Goal: Transaction & Acquisition: Book appointment/travel/reservation

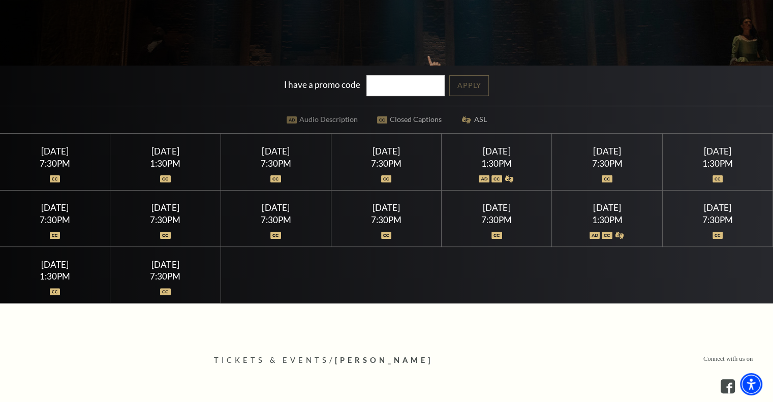
scroll to position [254, 0]
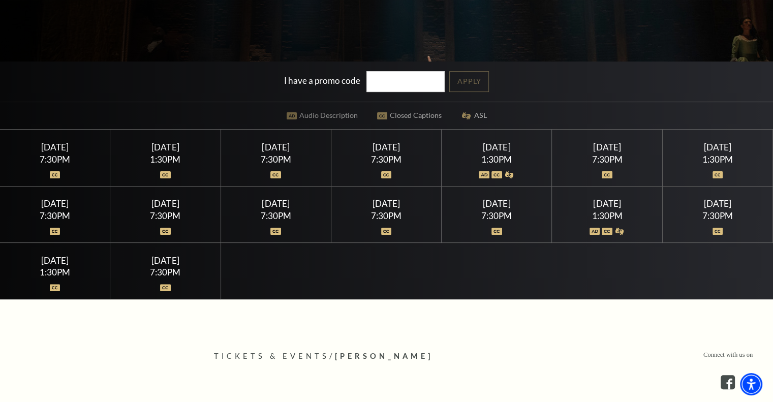
drag, startPoint x: 497, startPoint y: 157, endPoint x: 493, endPoint y: 165, distance: 8.6
click at [497, 156] on div "1:30PM" at bounding box center [497, 159] width 86 height 9
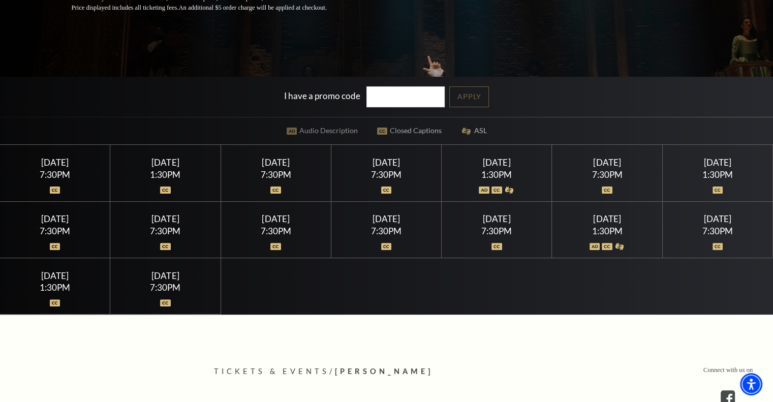
scroll to position [305, 0]
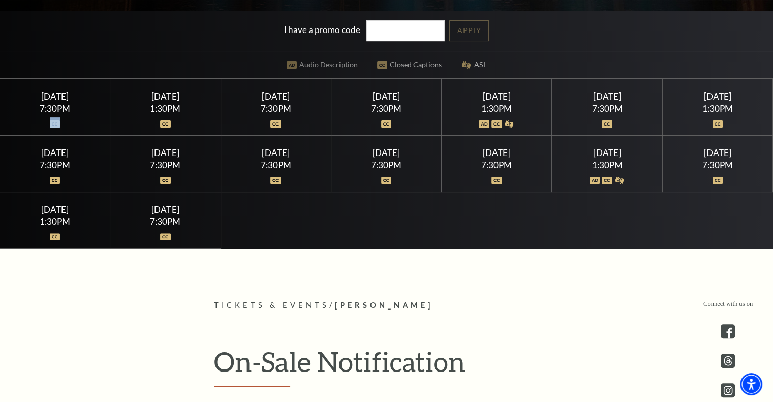
drag, startPoint x: 58, startPoint y: 113, endPoint x: 57, endPoint y: 120, distance: 6.6
click at [57, 120] on div at bounding box center [55, 118] width 86 height 10
click at [53, 99] on div "[DATE]" at bounding box center [55, 96] width 86 height 11
click at [102, 98] on div "Wednesday July 15 7:30PM" at bounding box center [55, 107] width 110 height 56
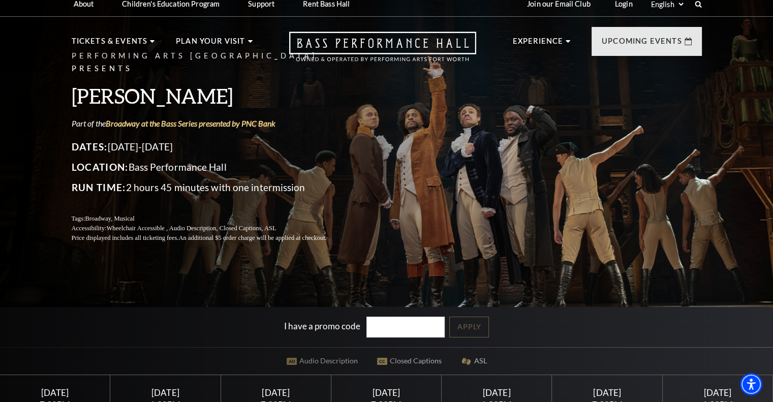
scroll to position [0, 0]
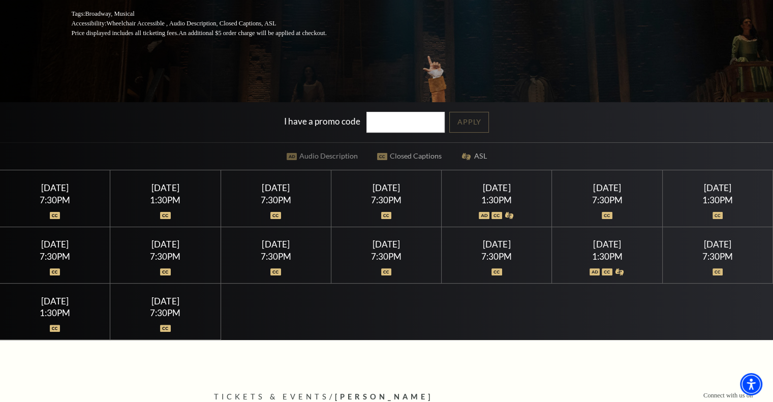
scroll to position [254, 0]
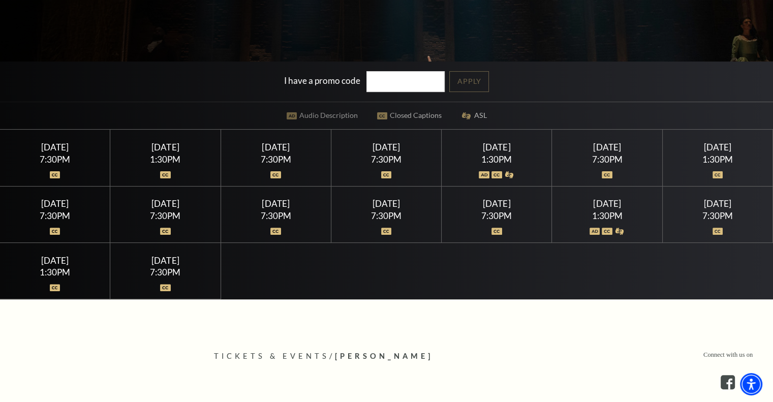
click at [385, 150] on div "[DATE]" at bounding box center [386, 147] width 86 height 11
click at [495, 171] on img at bounding box center [496, 174] width 11 height 7
click at [491, 155] on div "1:30PM" at bounding box center [497, 159] width 86 height 9
click at [492, 150] on div "[DATE]" at bounding box center [497, 147] width 86 height 11
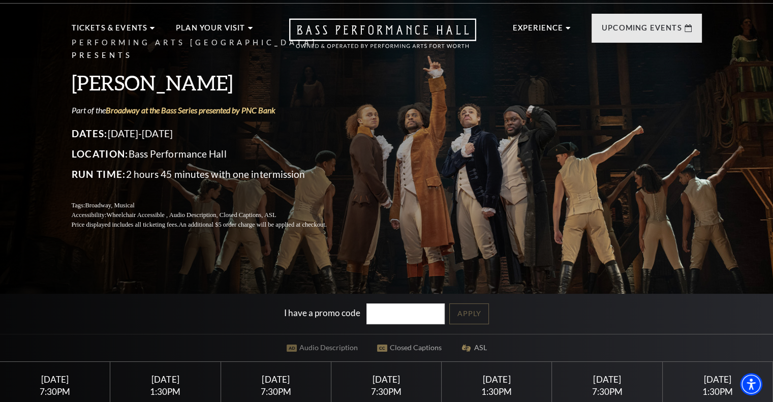
scroll to position [0, 0]
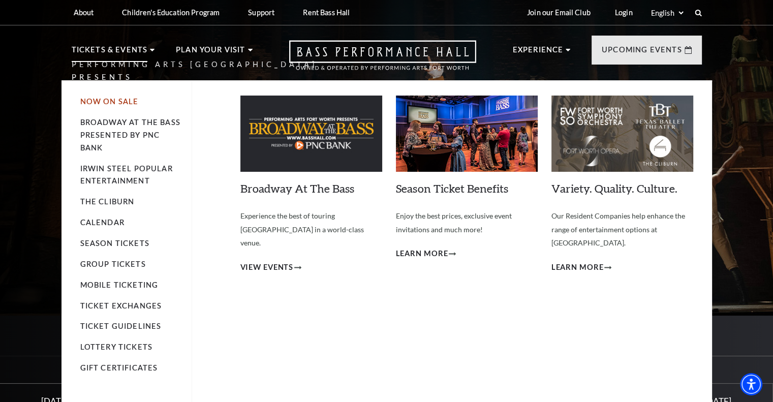
click at [116, 102] on link "Now On Sale" at bounding box center [109, 101] width 58 height 9
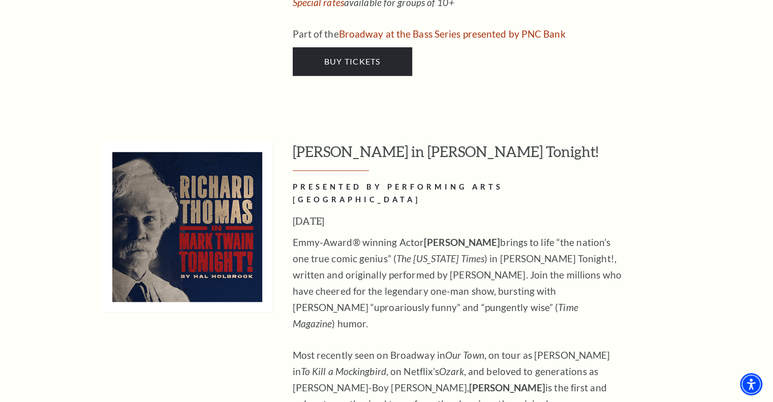
scroll to position [4878, 0]
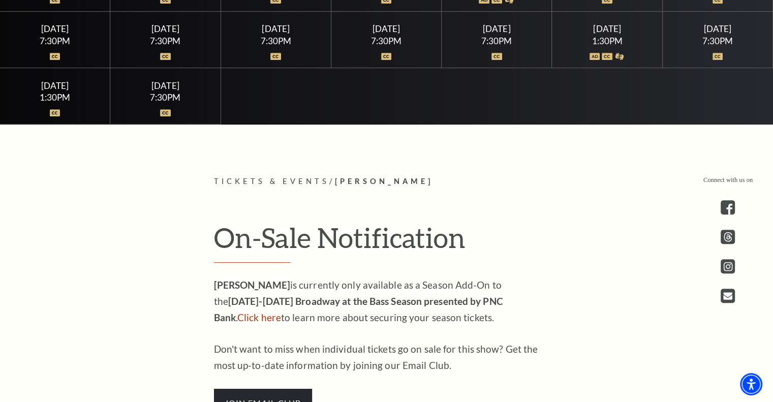
scroll to position [254, 0]
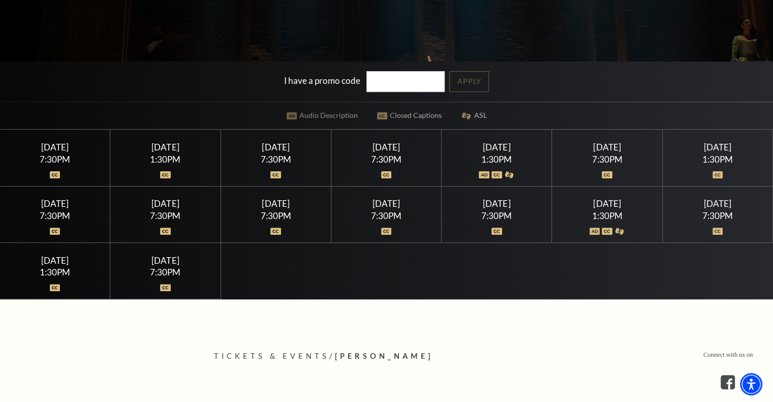
click at [166, 268] on div "7:30PM" at bounding box center [165, 272] width 86 height 9
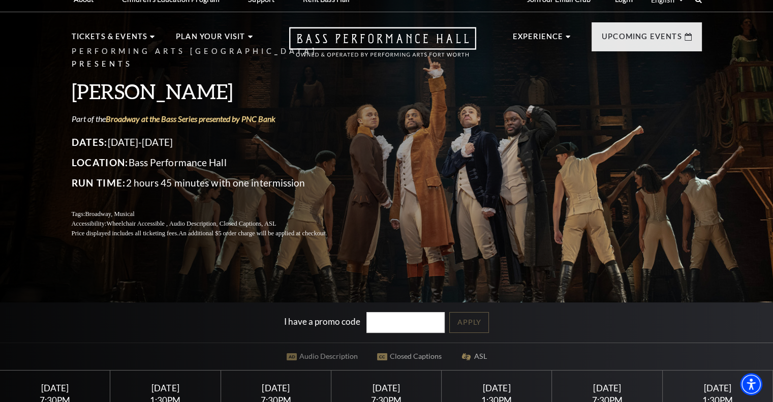
scroll to position [0, 0]
